Goal: Task Accomplishment & Management: Manage account settings

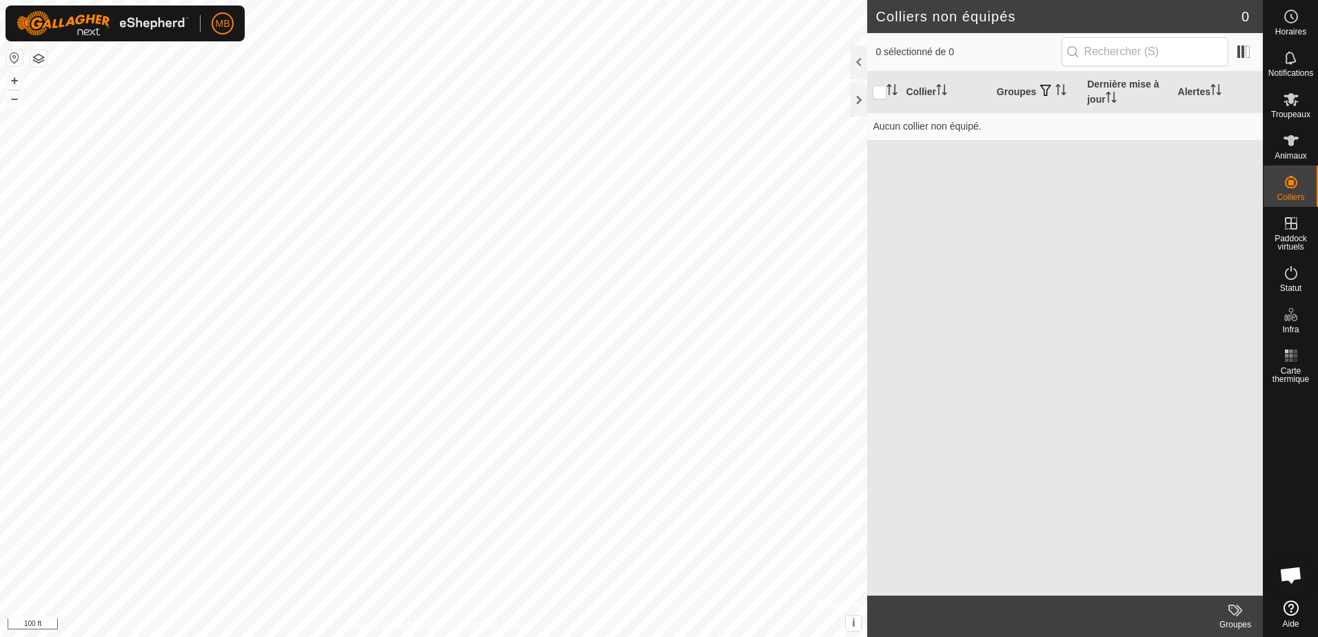
scroll to position [1842, 0]
click at [1293, 103] on icon at bounding box center [1290, 99] width 15 height 13
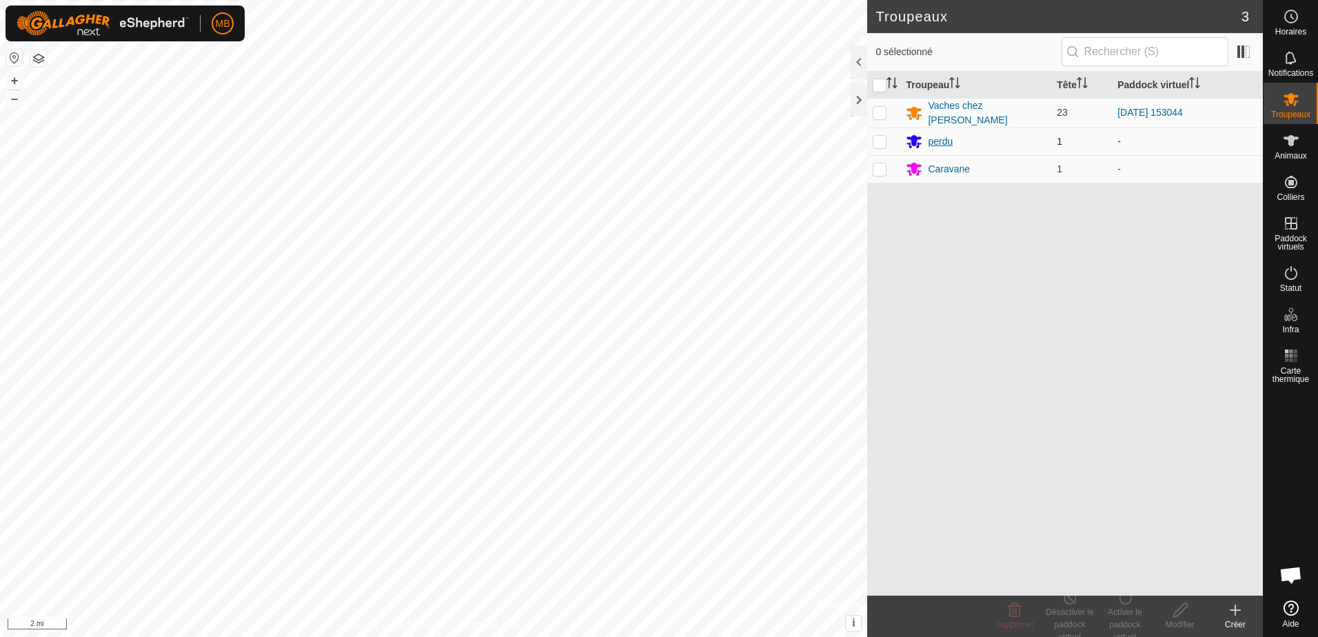
click at [937, 136] on div "perdu" at bounding box center [940, 141] width 25 height 14
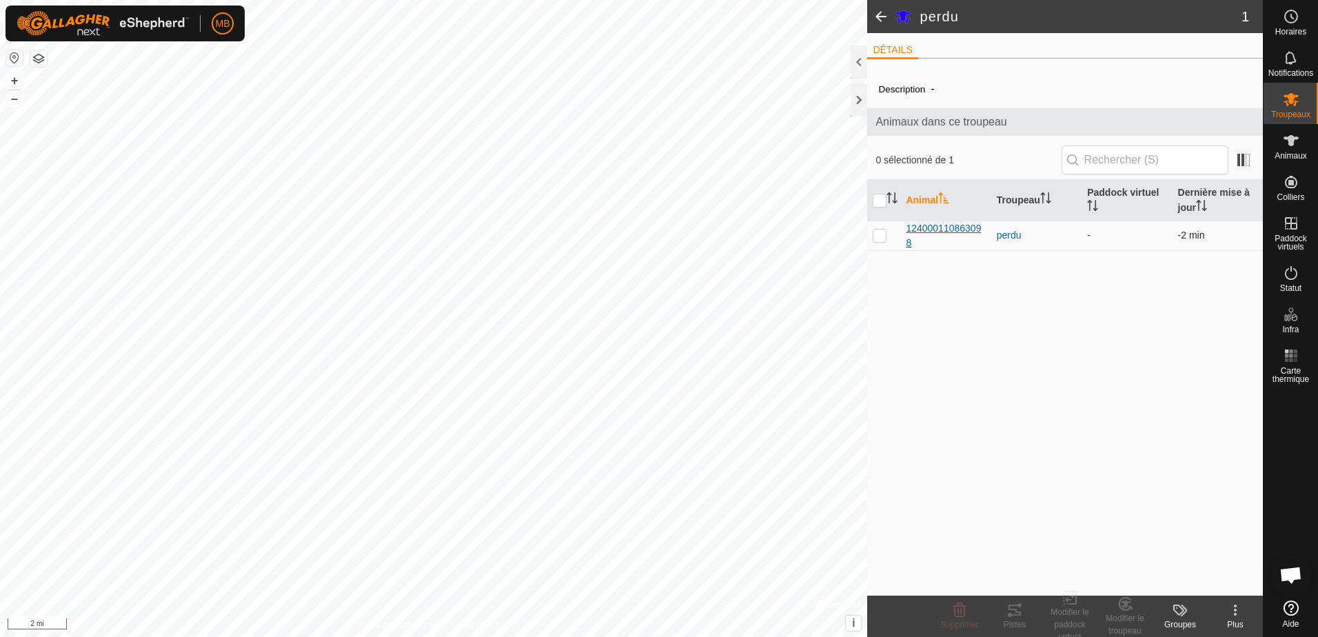
click at [917, 230] on span "124000110863098" at bounding box center [945, 235] width 79 height 29
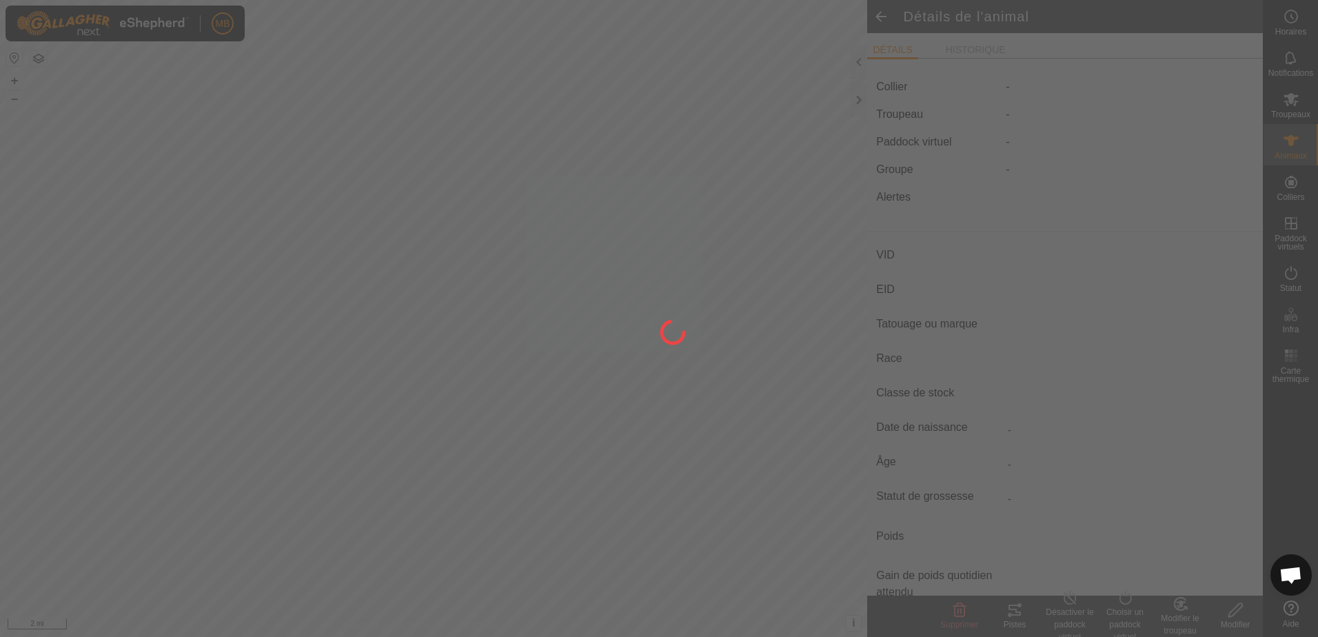
type input "-"
type input "124000110863098"
type input "carotte"
type input "CR"
type input "-"
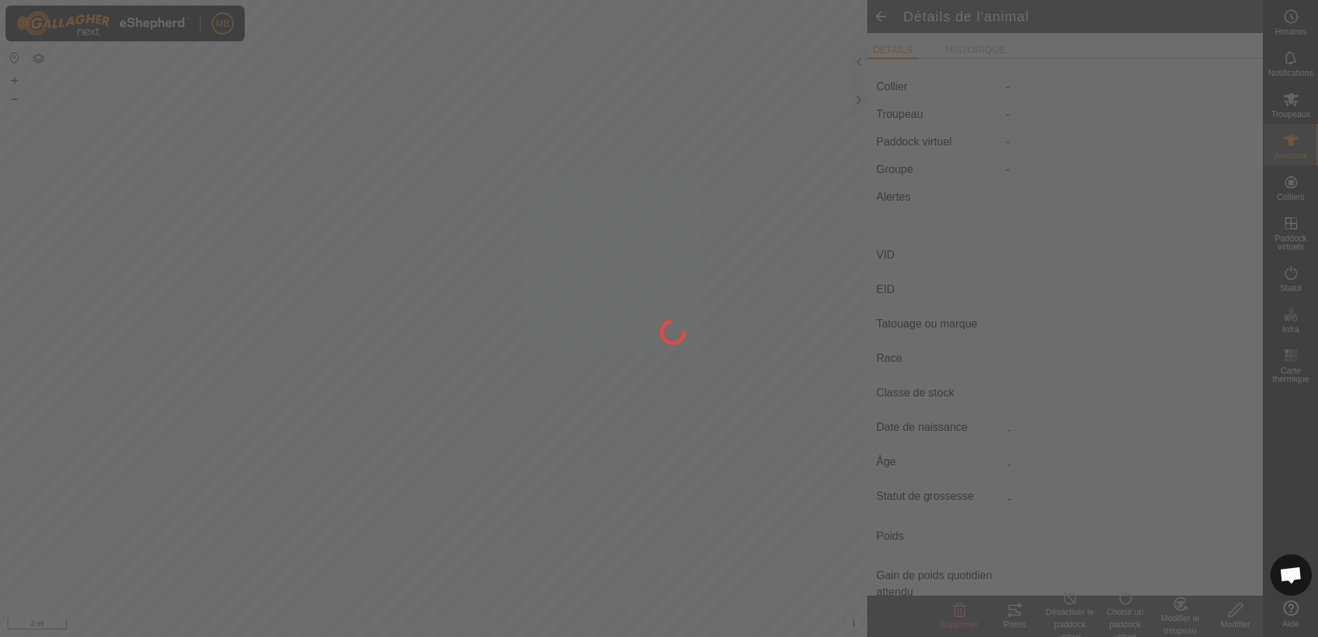
type input "02/2021"
type input "4 years 9 months"
type input "Enceinte"
type input "900 kg"
type input "-"
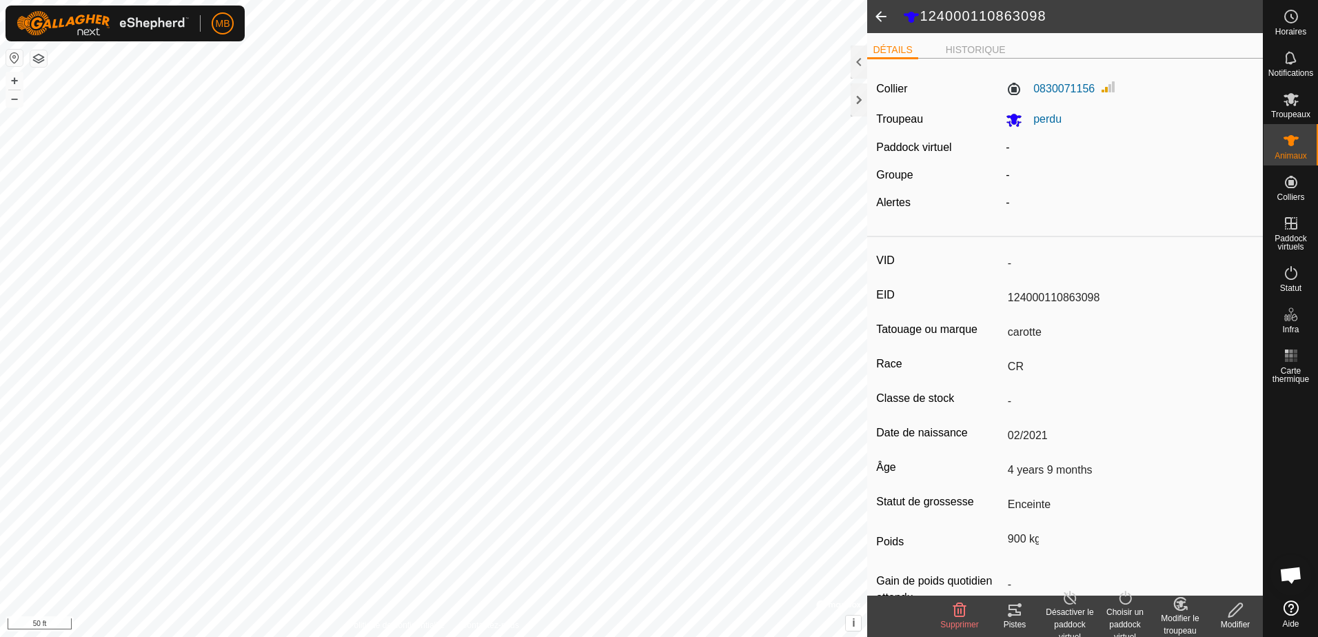
click at [533, 636] on html "MB Horaires Notifications Troupeaux Animaux Colliers Paddock virtuels Statut In…" at bounding box center [659, 318] width 1318 height 637
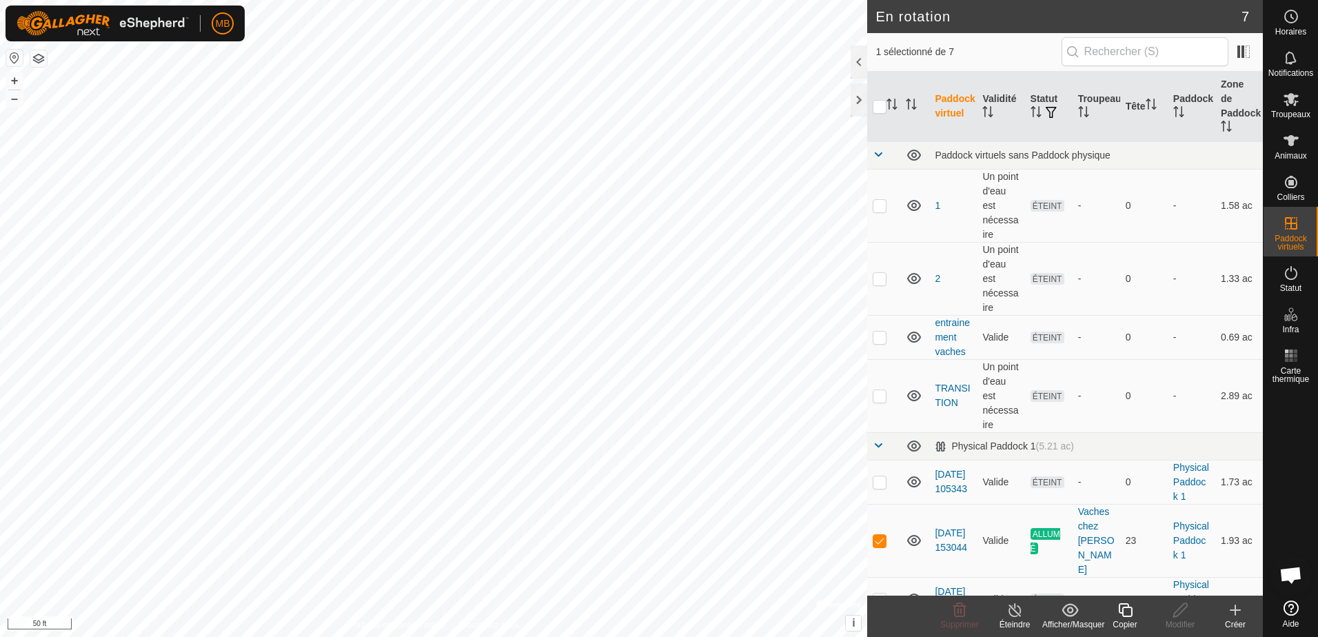
checkbox input "true"
checkbox input "false"
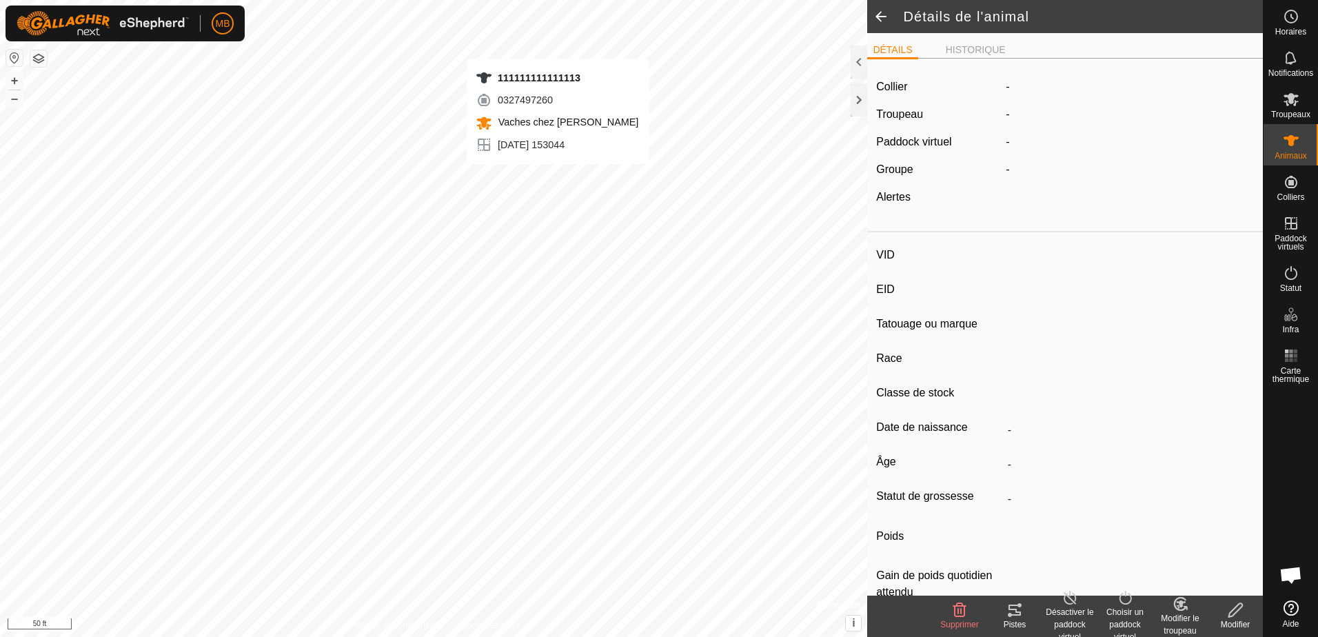
type input "-"
type input "111111111111113"
type input "Taure mara"
type input "LH"
type input "-"
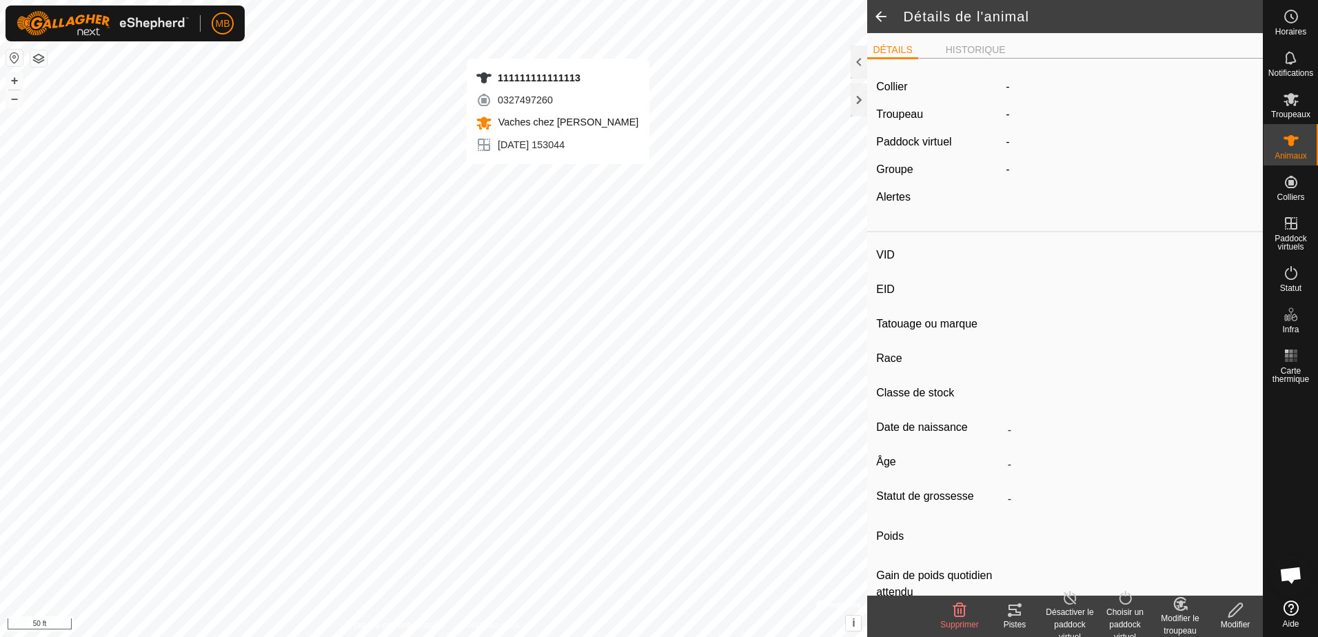
type input "12/2023"
type input "1 year 10 months"
type input "Enceinte"
type input "0 kg"
type input "-"
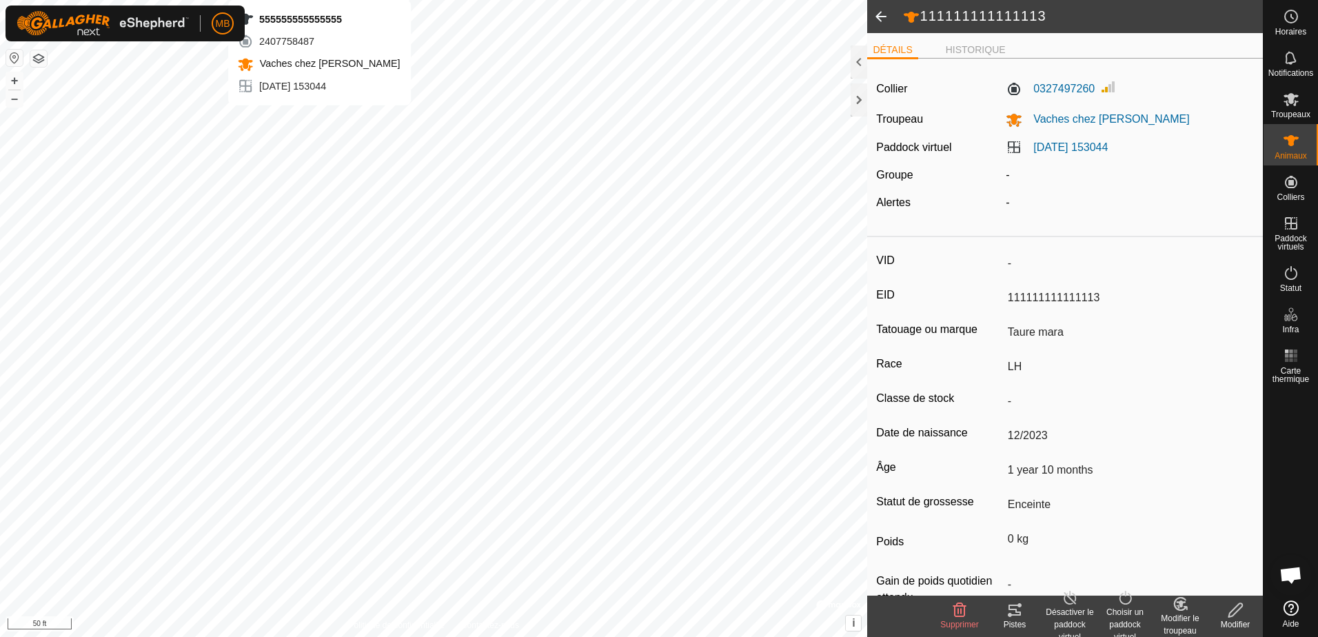
type input "-"
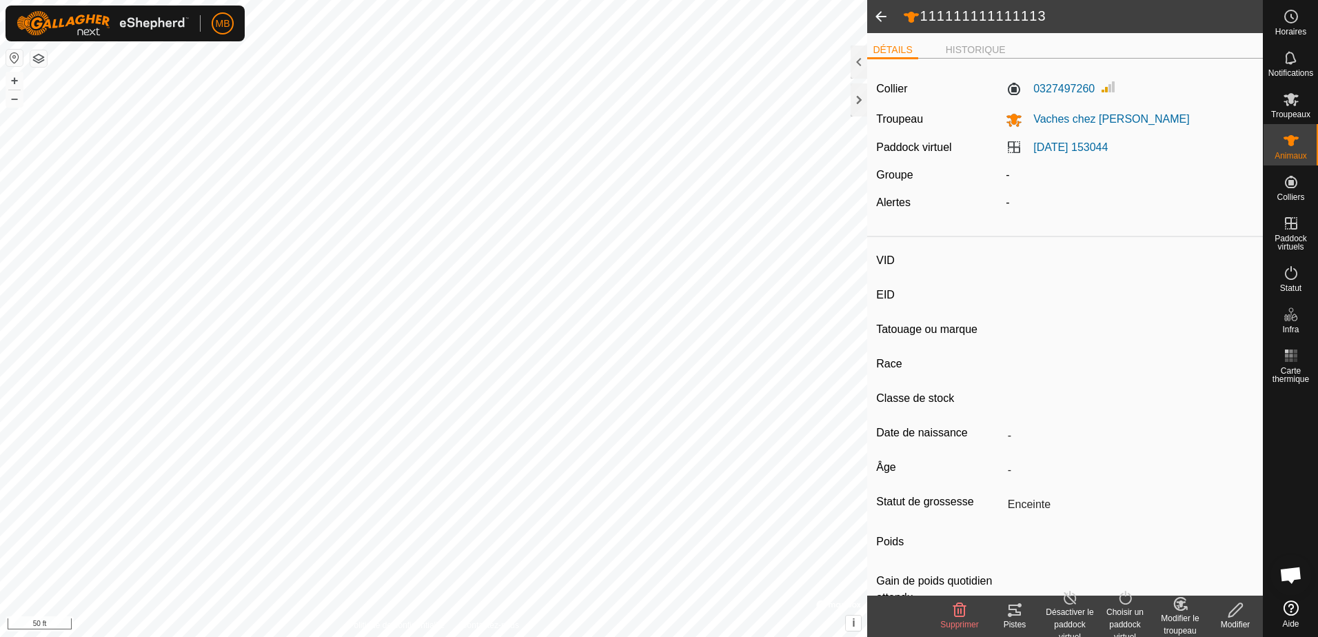
type input "-"
type input "555555555555555"
type input "-"
type input "LH"
type input "-"
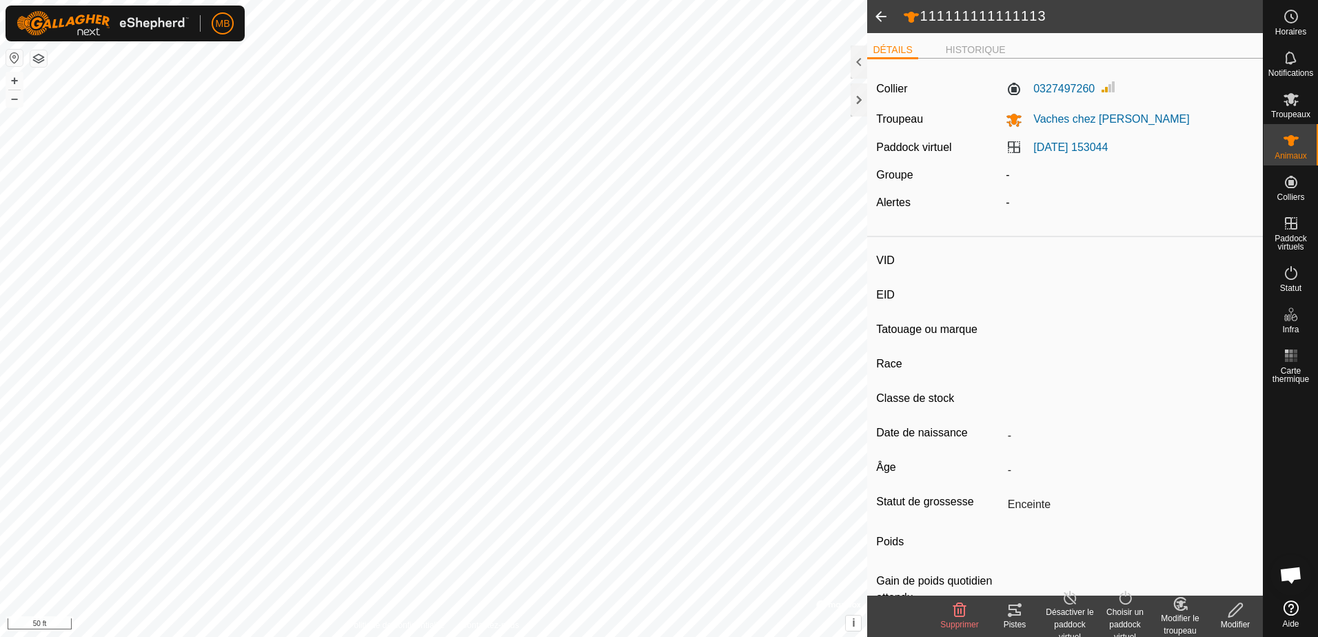
type input "-"
type input "450 kg"
type input "-"
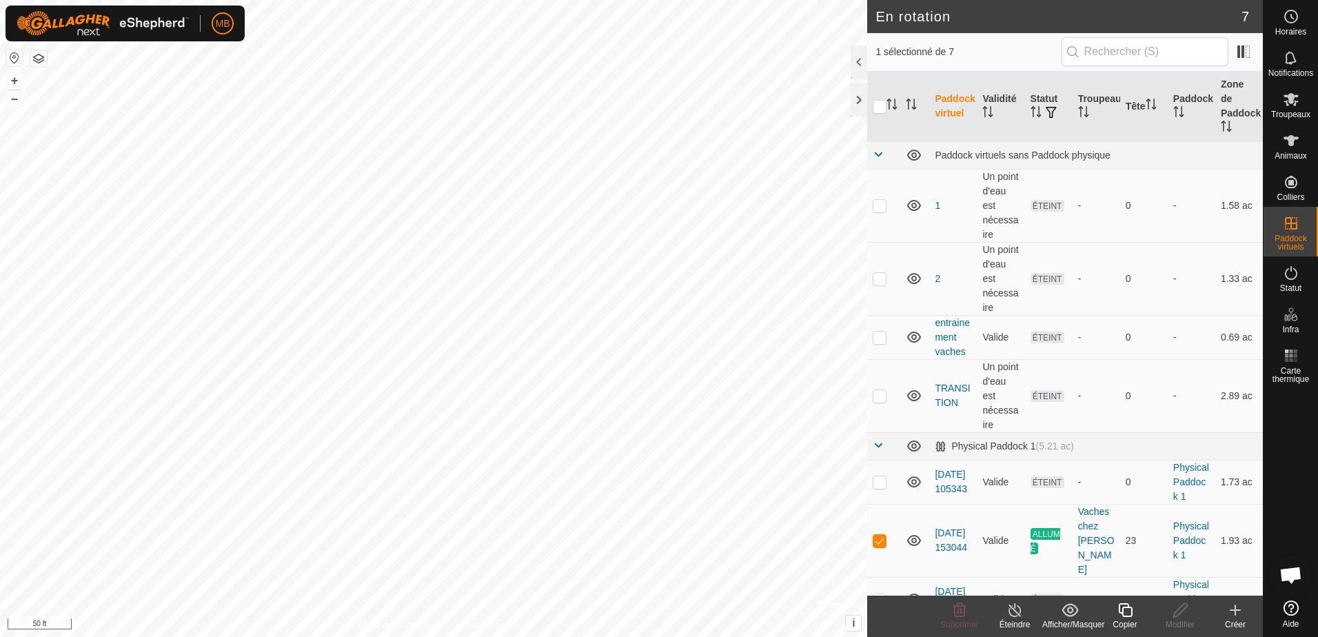
checkbox input "true"
checkbox input "false"
checkbox input "true"
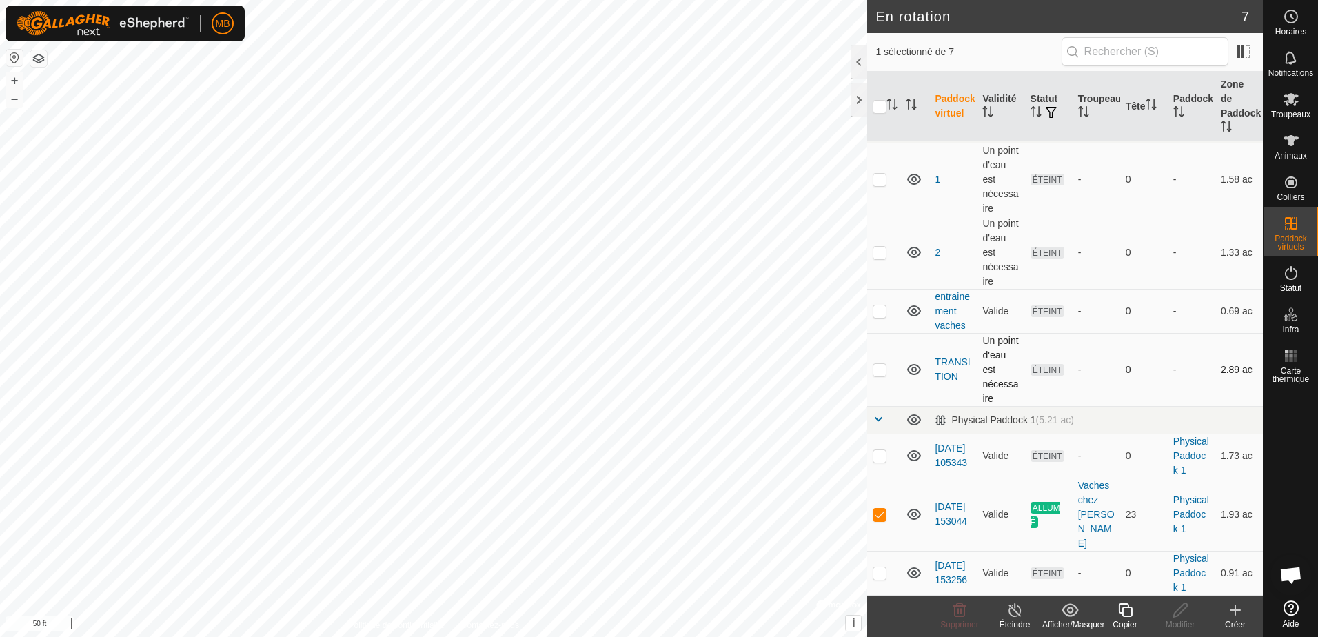
scroll to position [70, 0]
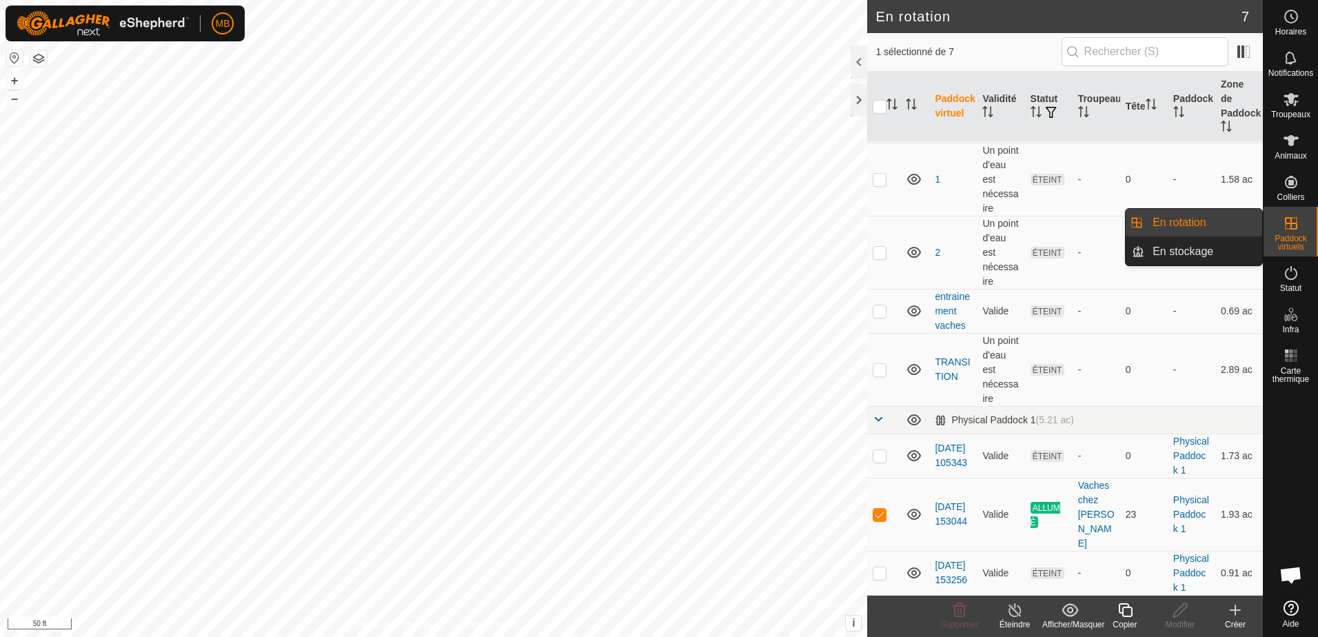
click at [1299, 236] on span "Paddock virtuels" at bounding box center [1291, 242] width 48 height 17
click at [1168, 223] on link "En rotation" at bounding box center [1203, 223] width 118 height 28
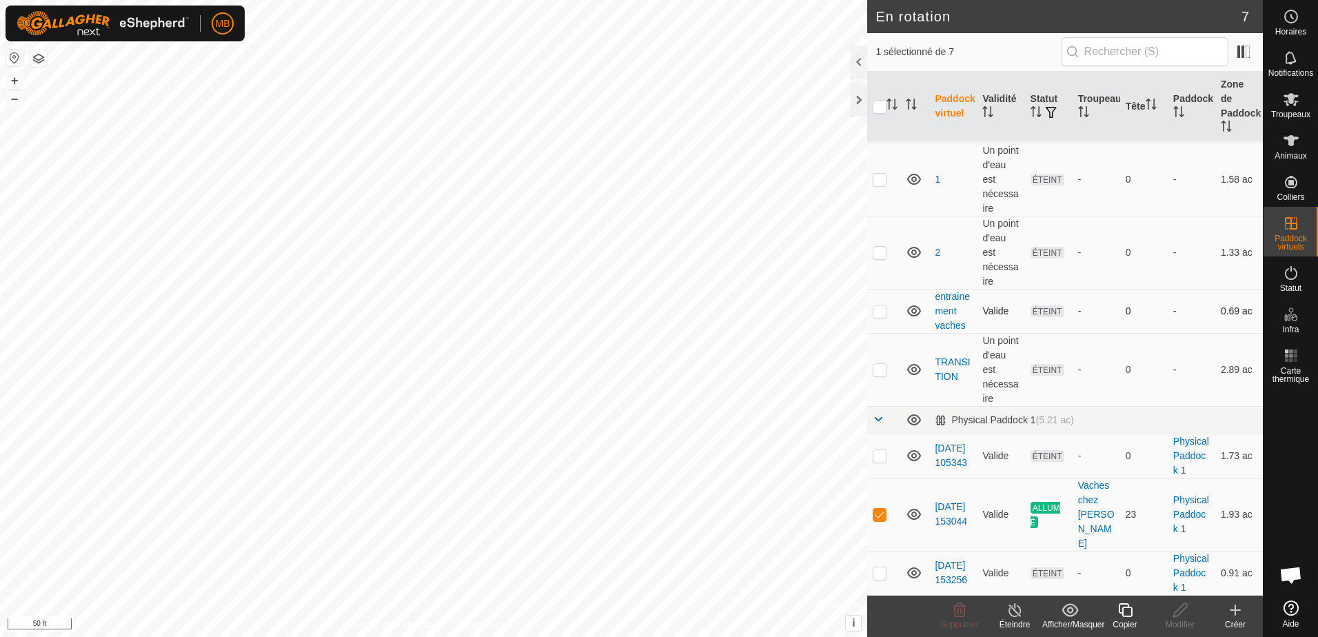
scroll to position [0, 0]
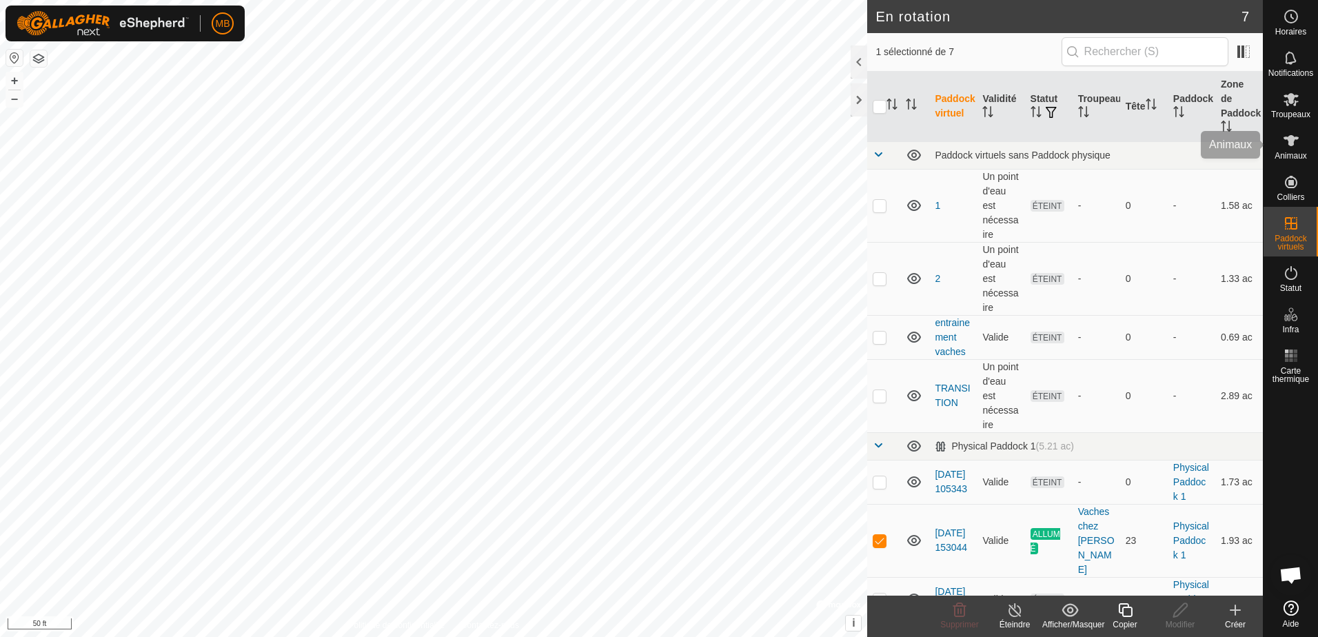
click at [1292, 142] on icon at bounding box center [1290, 140] width 15 height 11
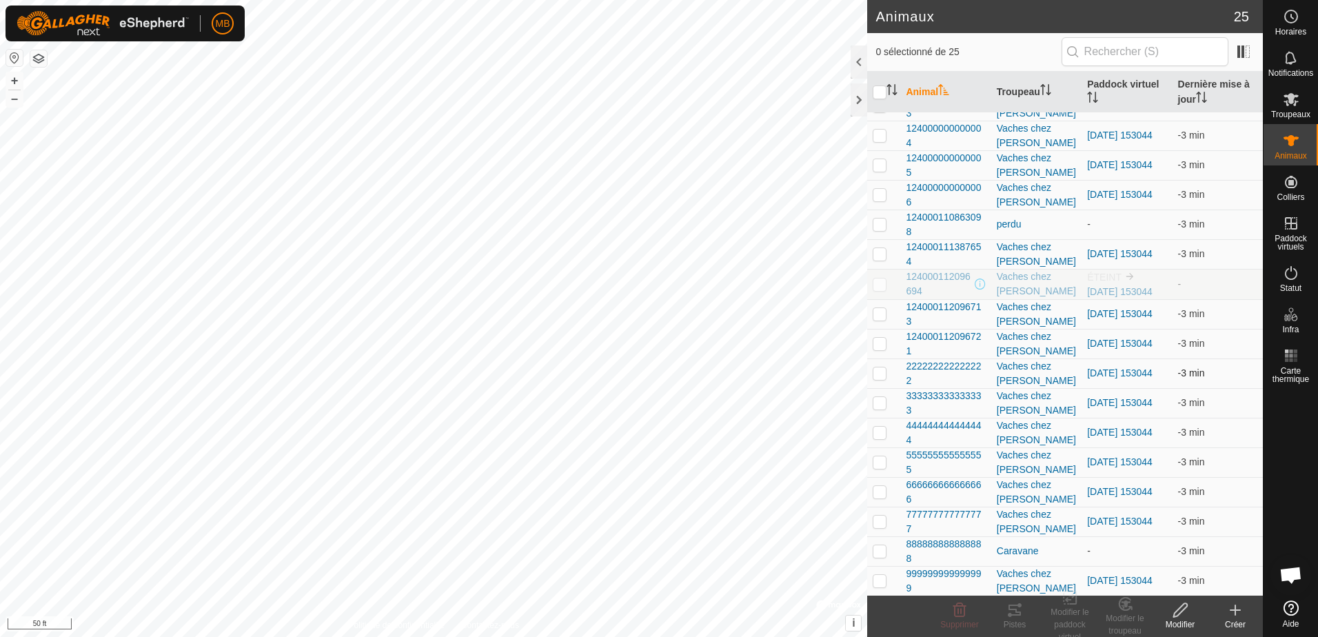
scroll to position [259, 0]
click at [219, 24] on span "MB" at bounding box center [223, 24] width 14 height 14
click at [246, 81] on link "Paramètres" at bounding box center [286, 81] width 136 height 22
